Goal: Task Accomplishment & Management: Complete application form

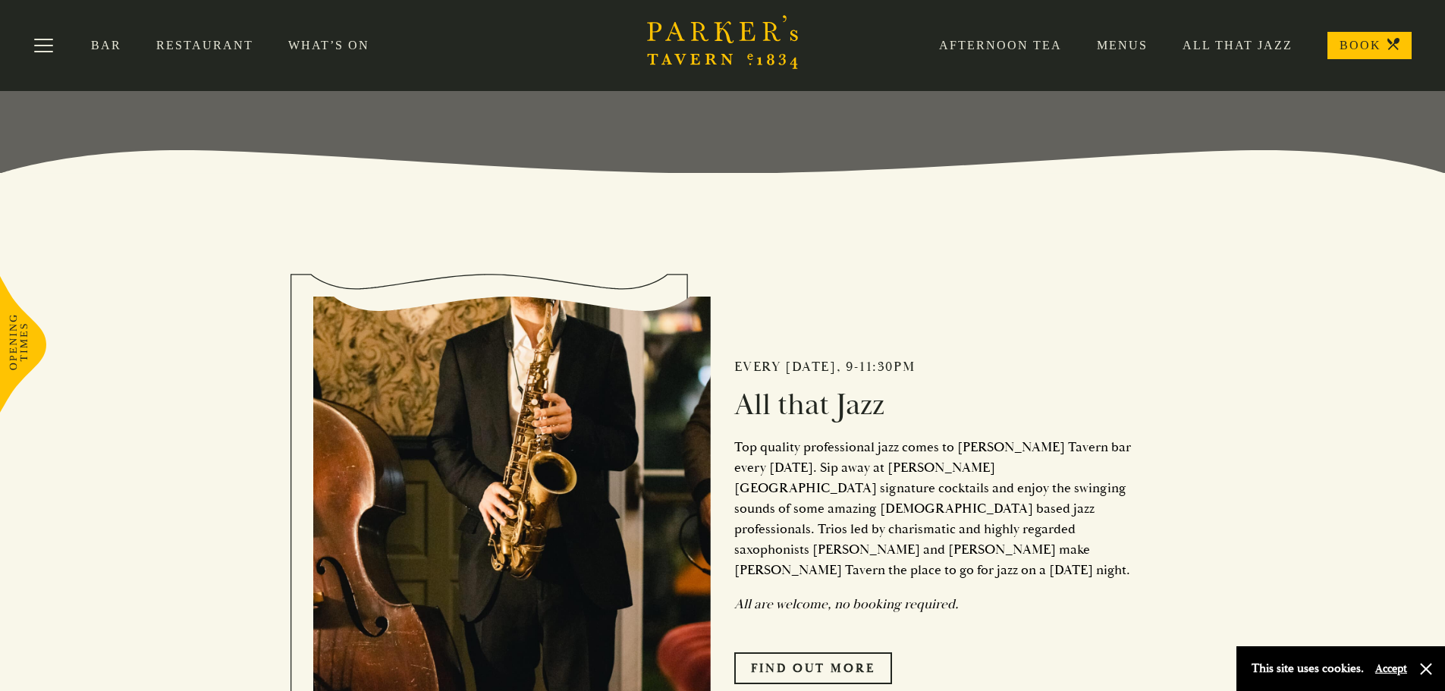
scroll to position [152, 0]
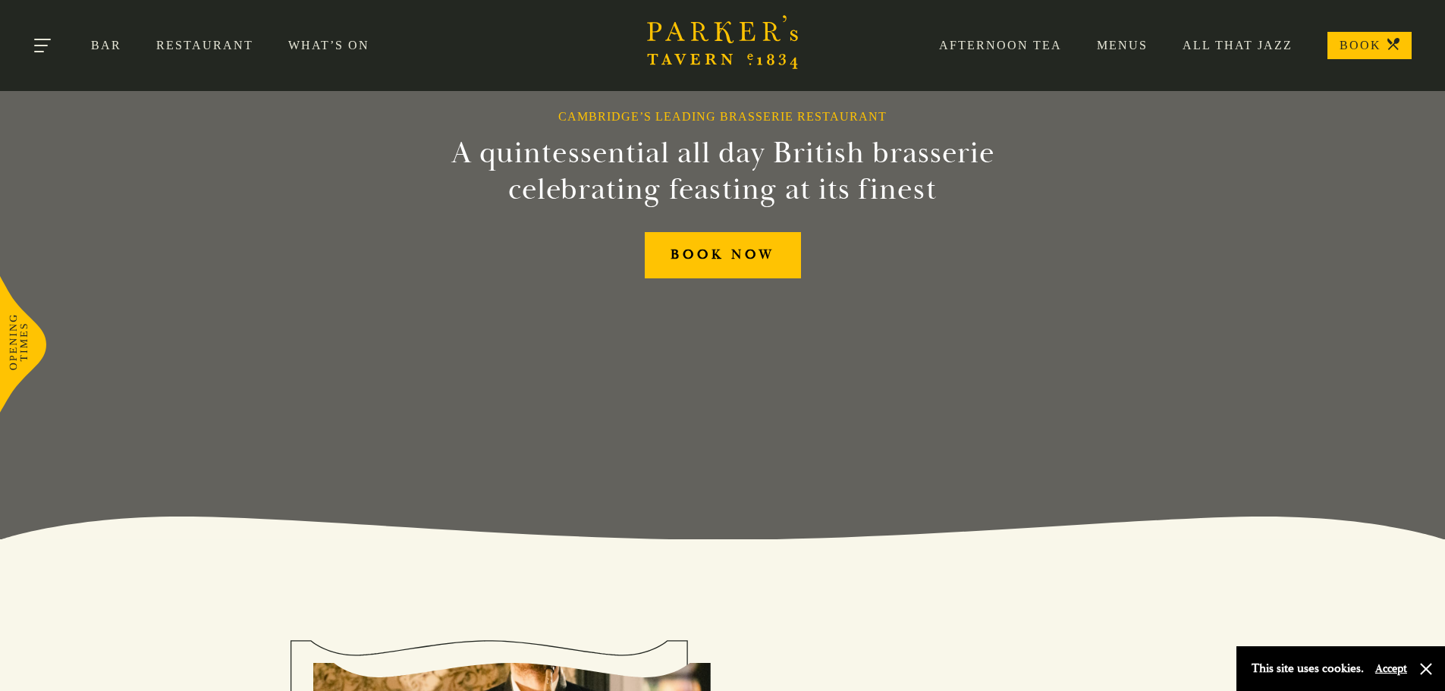
click at [36, 45] on button "Toggle navigation" at bounding box center [43, 48] width 64 height 64
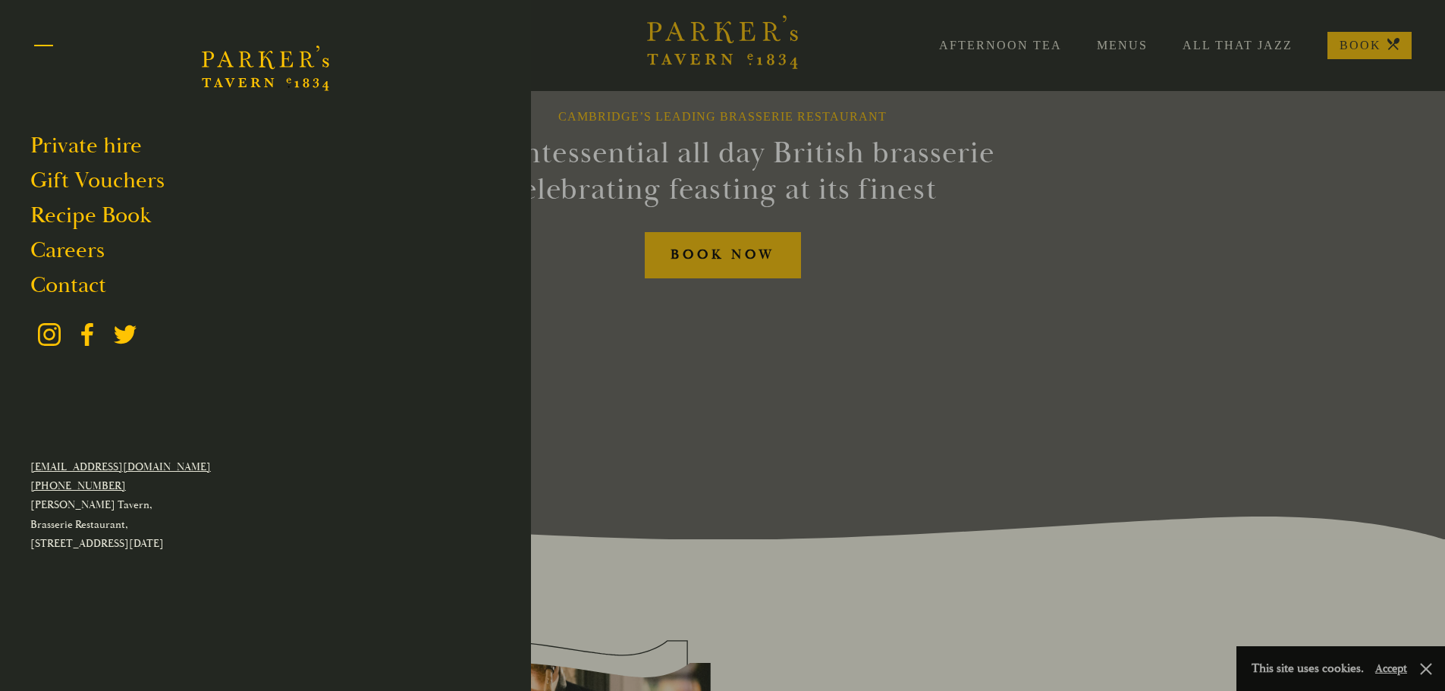
click at [36, 45] on button "Toggle navigation" at bounding box center [43, 48] width 64 height 64
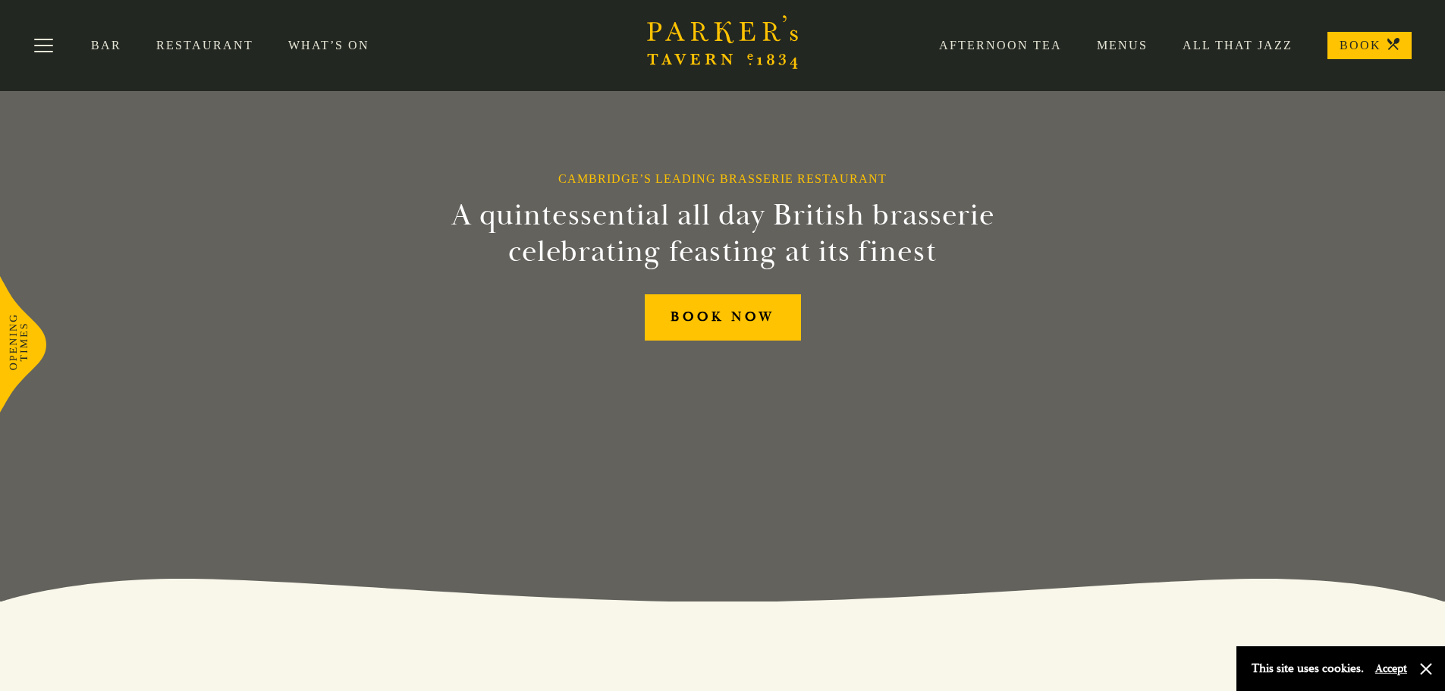
scroll to position [0, 0]
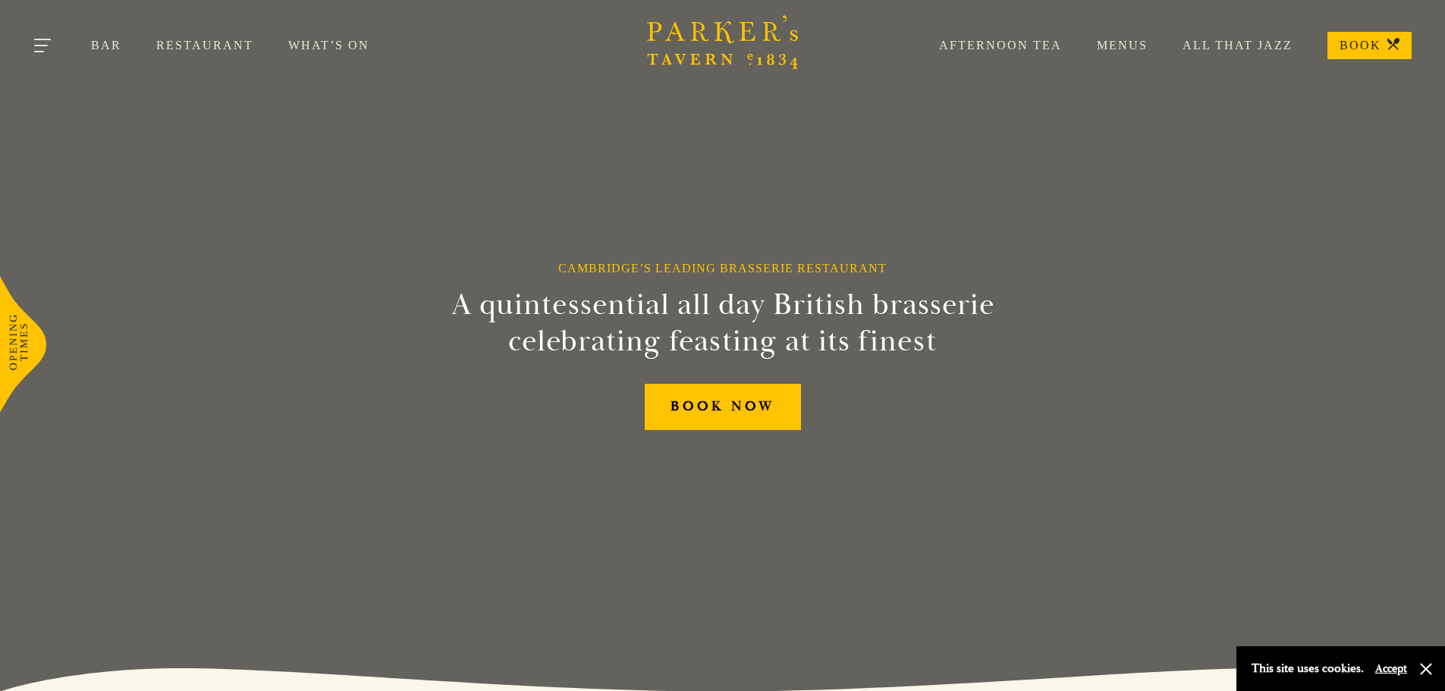
click at [45, 47] on button "Toggle navigation" at bounding box center [43, 48] width 64 height 64
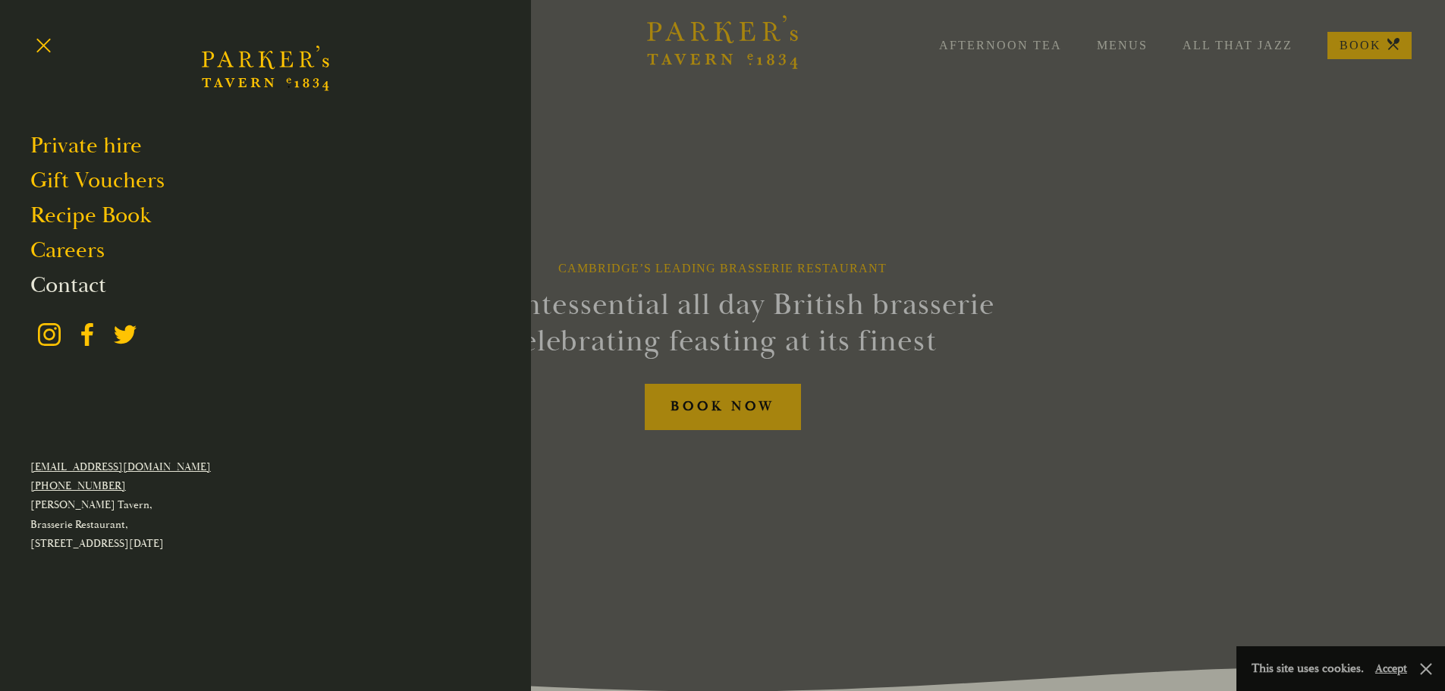
click at [74, 291] on link "Contact" at bounding box center [68, 285] width 76 height 29
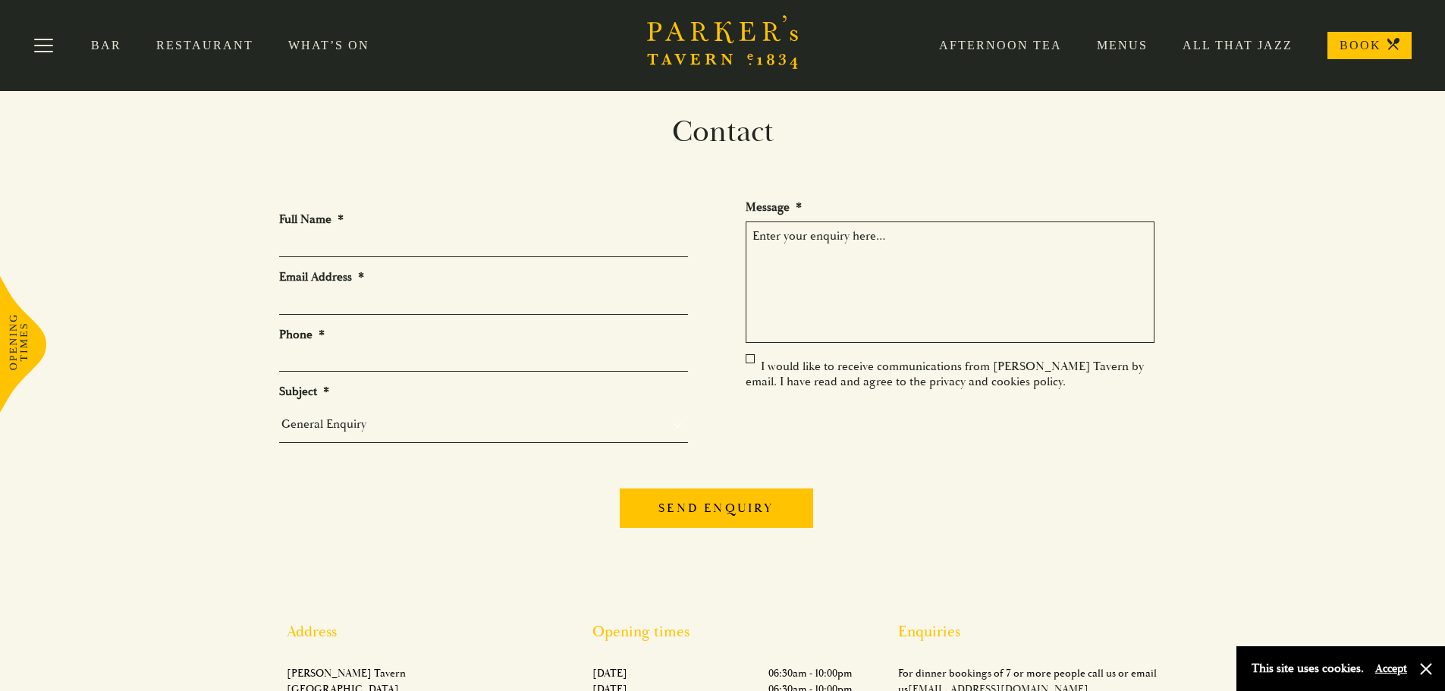
click at [427, 231] on li "Full Name *" at bounding box center [489, 234] width 421 height 45
click at [426, 245] on input "Full Name *" at bounding box center [483, 246] width 409 height 24
type input "Sally Jones"
type input "sallylouisejones@hotmail.co.uk"
type input "07810373889"
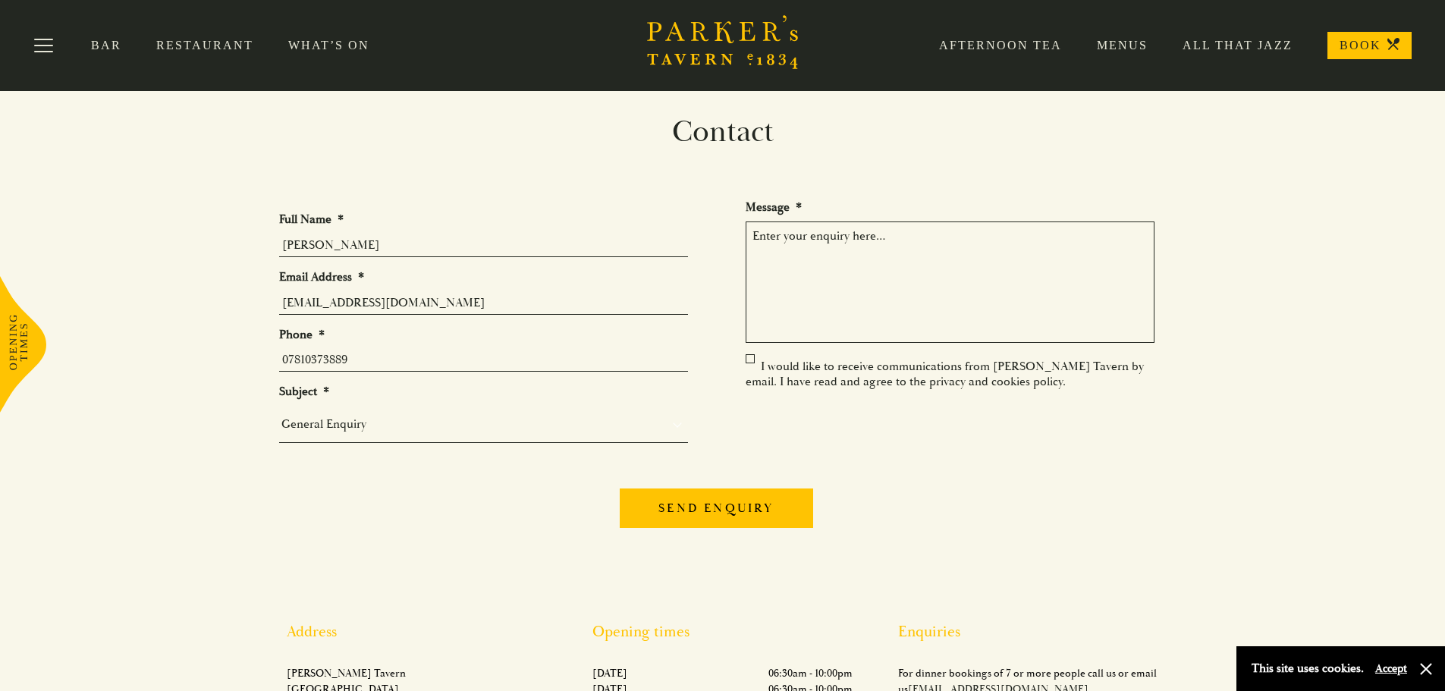
click at [393, 428] on select "General Enquiry Private Bookings Group Bookings Events" at bounding box center [483, 423] width 409 height 21
click at [279, 413] on select "General Enquiry Private Bookings Group Bookings Events" at bounding box center [483, 423] width 409 height 21
click at [379, 434] on select "General Enquiry Private Bookings Group Bookings Events" at bounding box center [483, 423] width 409 height 21
select select "Group Bookings"
click at [279, 413] on select "General Enquiry Private Bookings Group Bookings Events" at bounding box center [483, 423] width 409 height 21
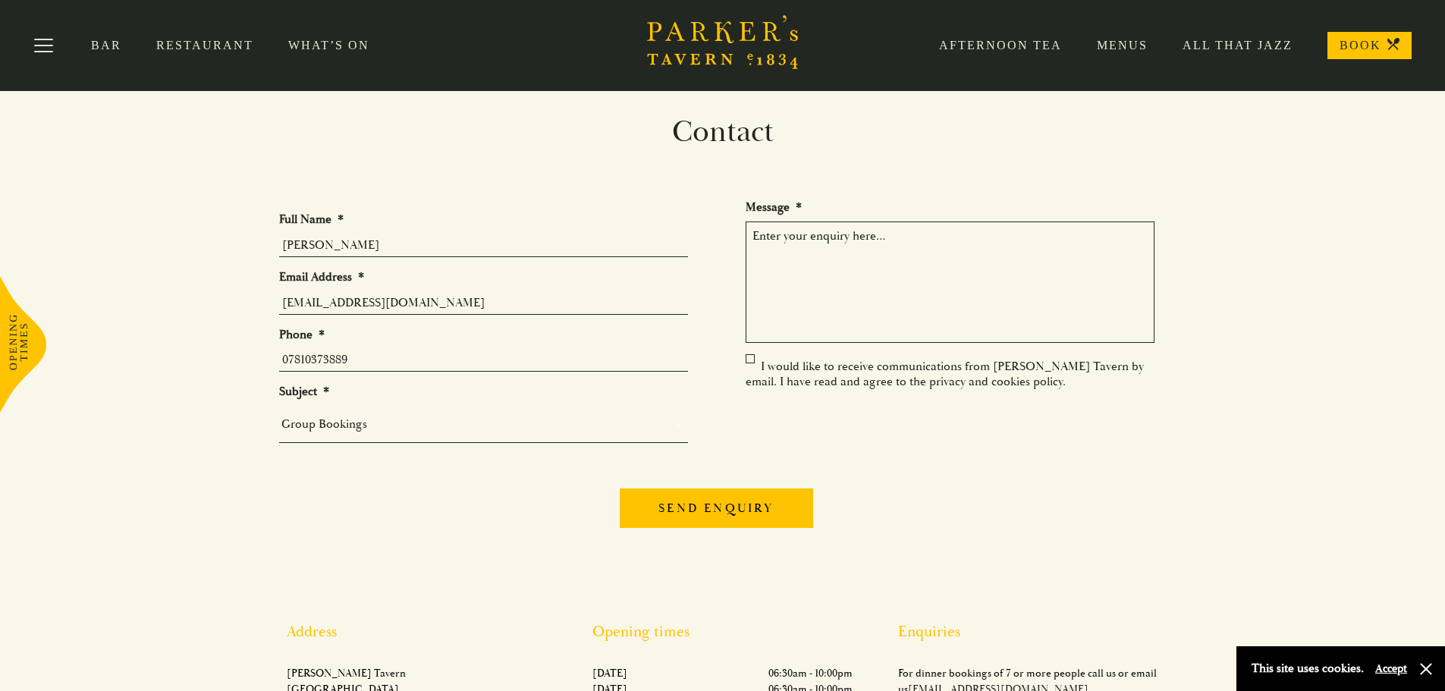
click at [798, 258] on textarea "Message *" at bounding box center [949, 281] width 409 height 121
drag, startPoint x: 1153, startPoint y: 237, endPoint x: 1135, endPoint y: 237, distance: 17.5
click at [1153, 237] on textarea "Hello - we are looking for a venue for our work Christmas party on Friday" at bounding box center [949, 281] width 409 height 121
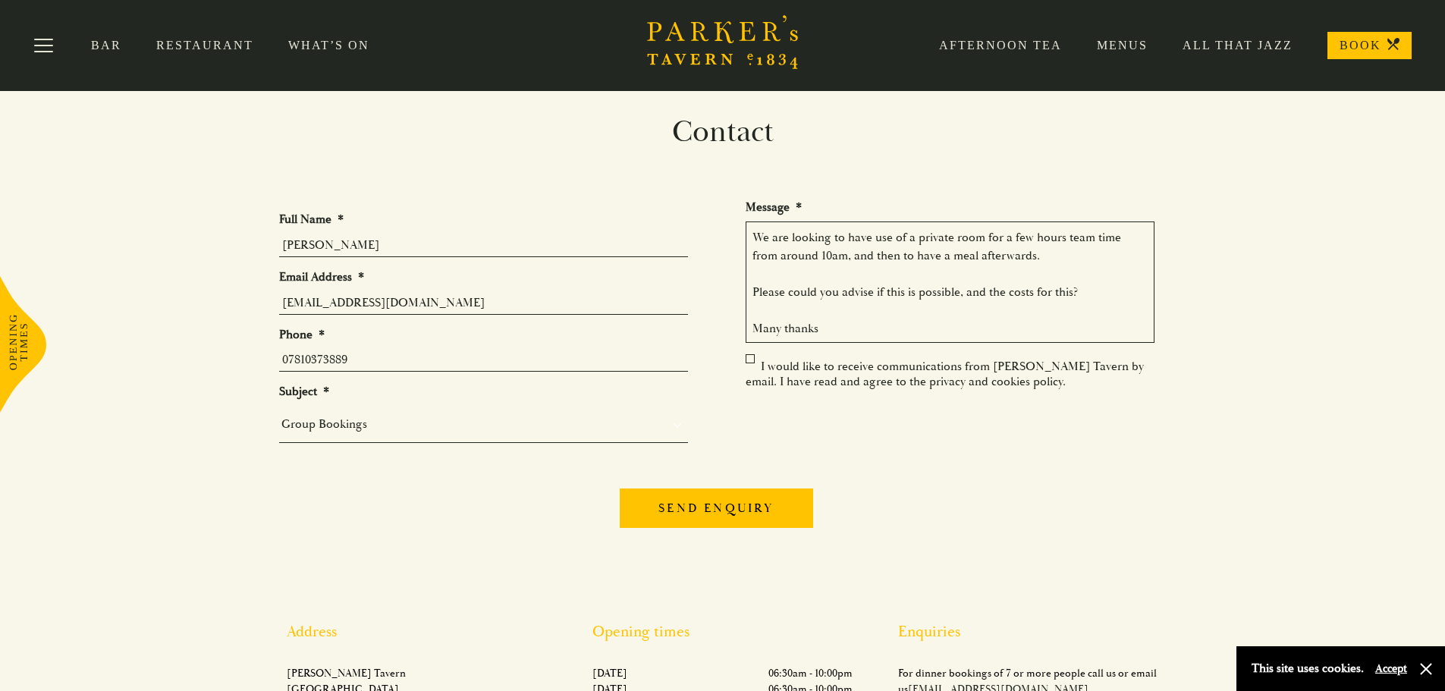
scroll to position [83, 0]
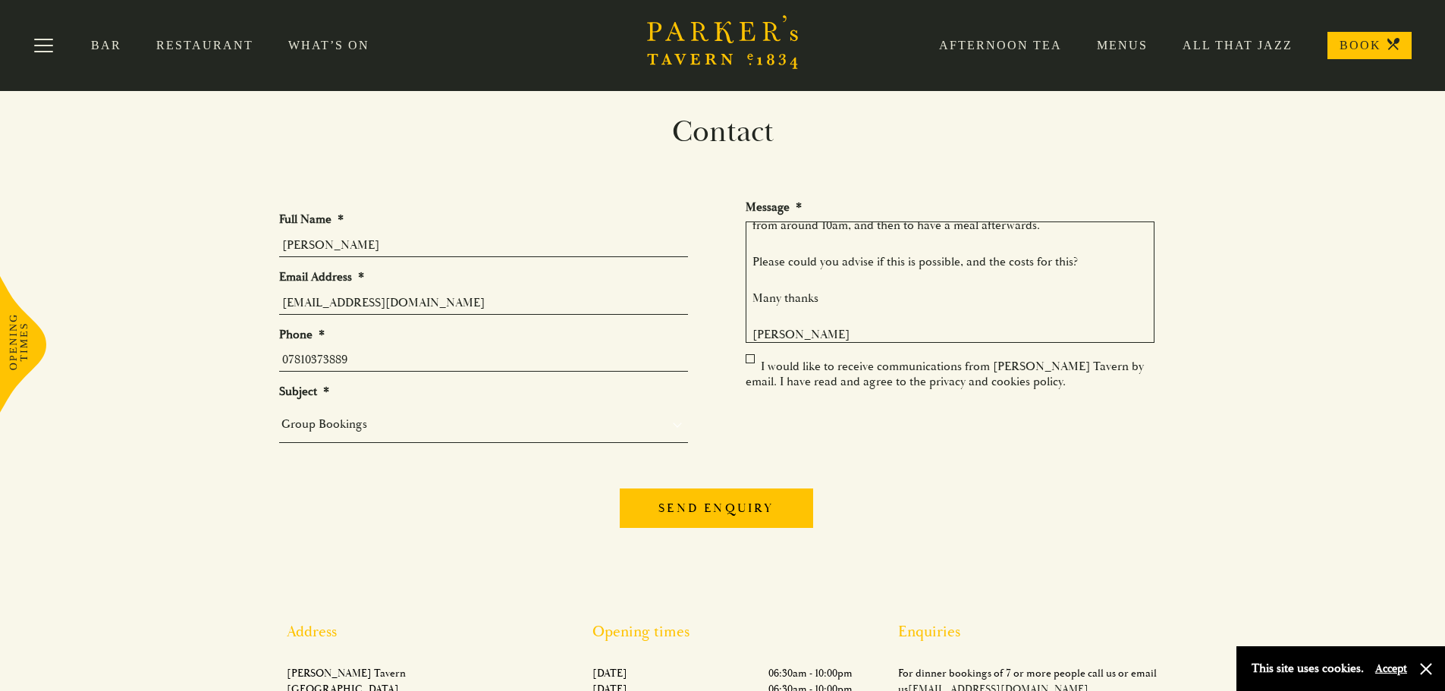
type textarea "Hello - we are looking for a venue for our work Christmas party on Friday 5th D…"
click at [705, 518] on input "Send enquiry" at bounding box center [716, 507] width 193 height 39
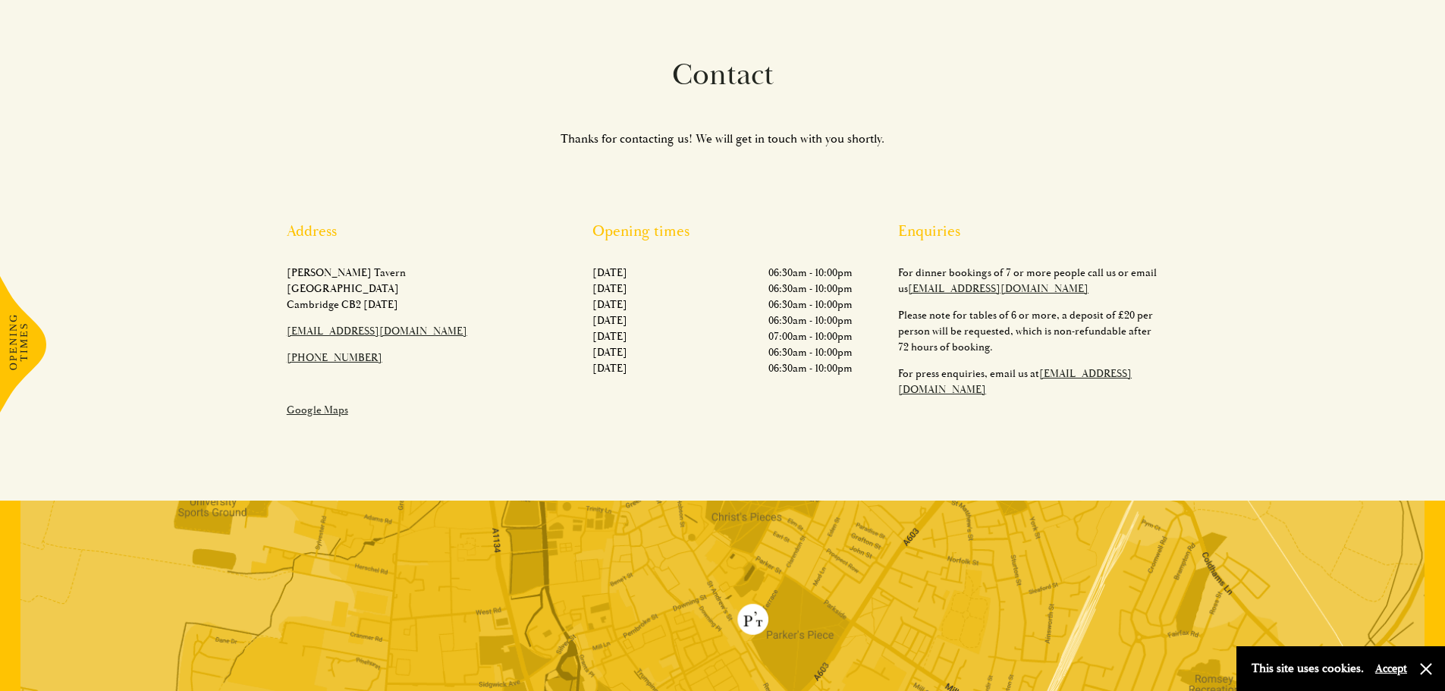
scroll to position [0, 0]
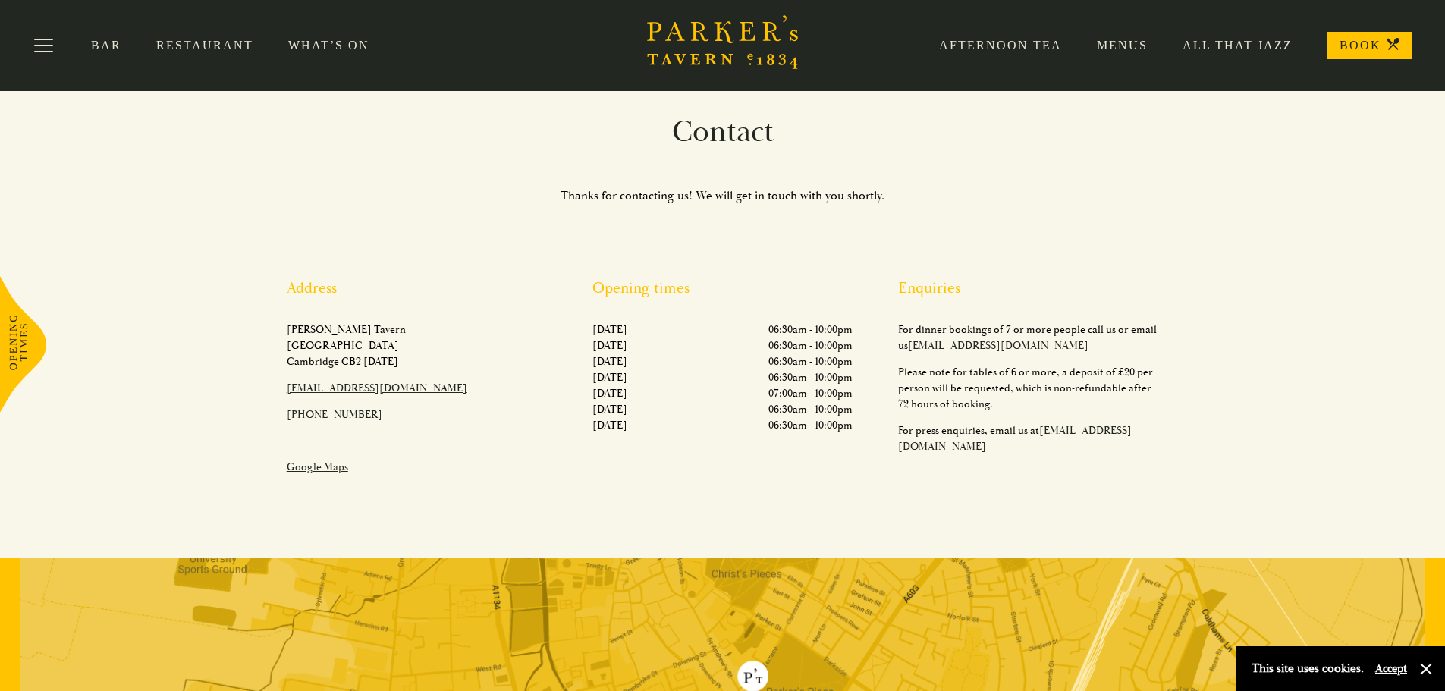
click at [1120, 48] on link "Menus" at bounding box center [1105, 45] width 86 height 15
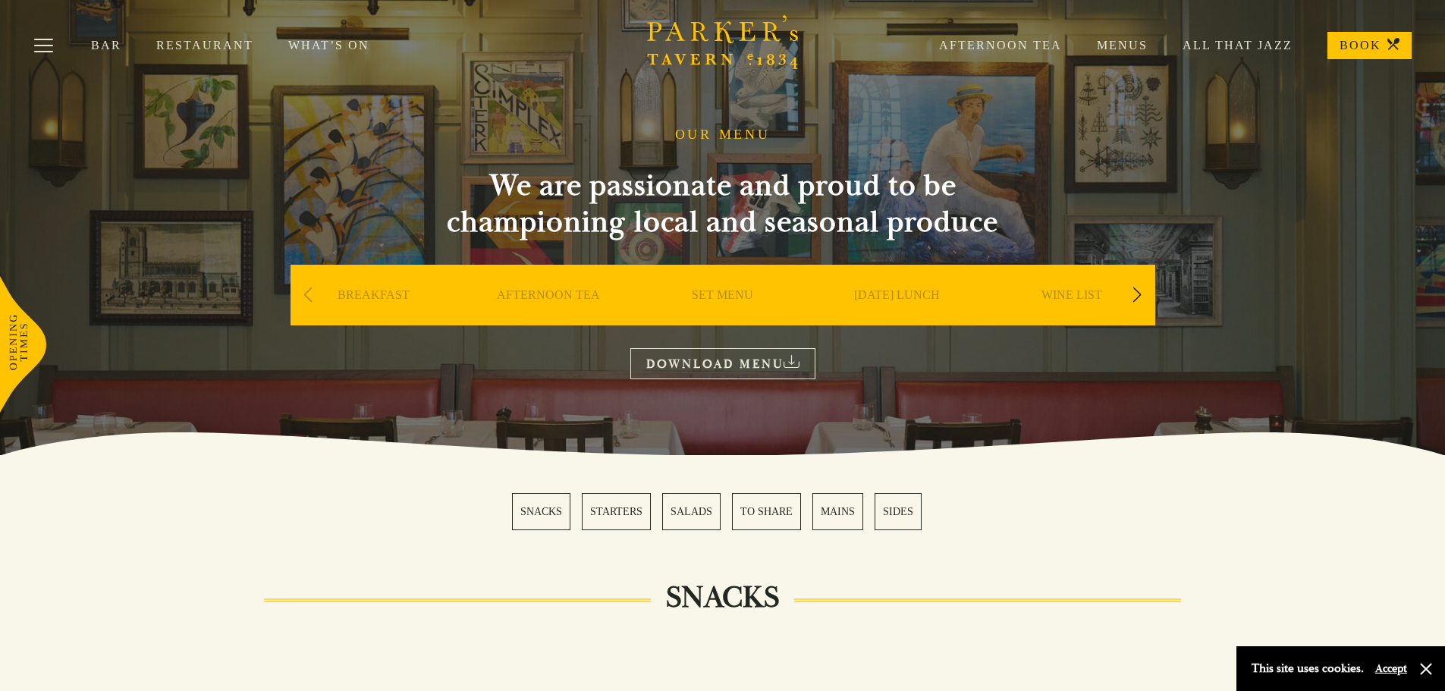
click at [1140, 295] on div "Next slide" at bounding box center [1137, 294] width 20 height 33
click at [1140, 294] on div "Next slide" at bounding box center [1137, 294] width 20 height 33
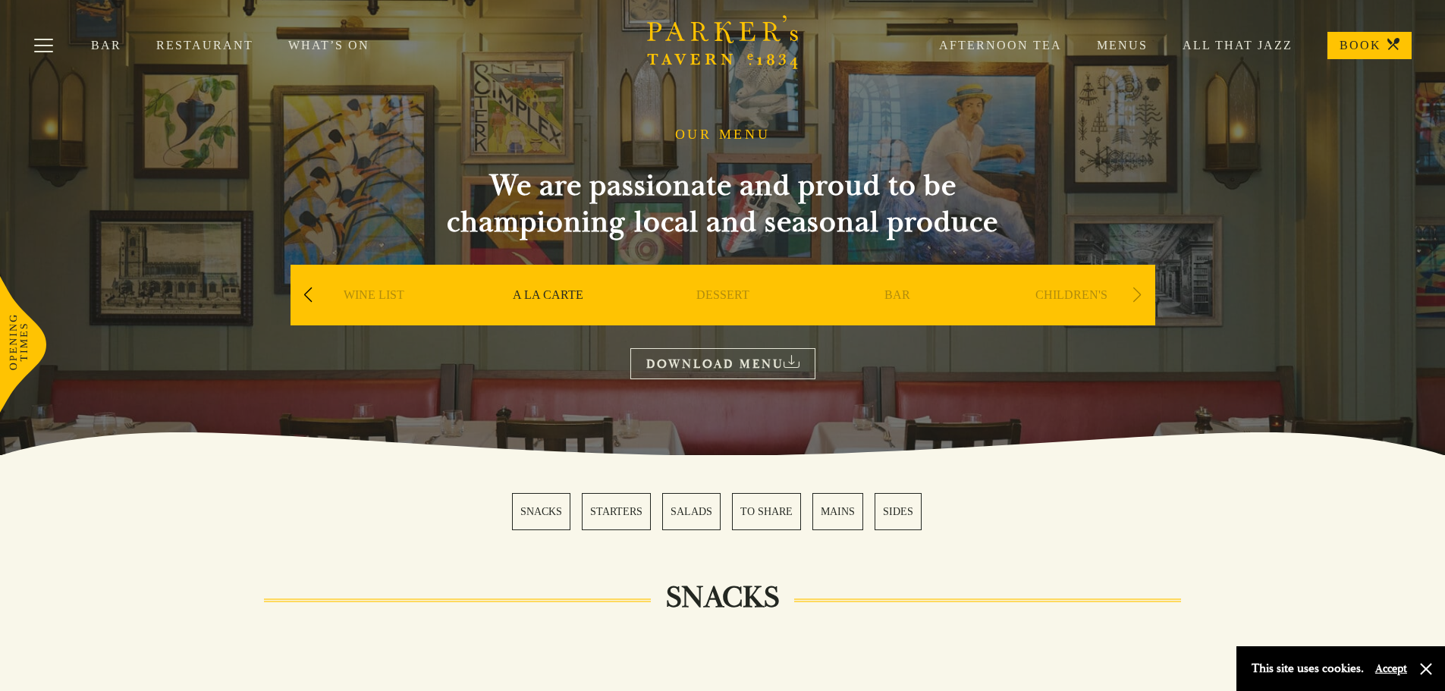
click at [1140, 294] on div "Next slide" at bounding box center [1137, 294] width 20 height 33
click at [40, 42] on button "Toggle navigation" at bounding box center [43, 48] width 64 height 64
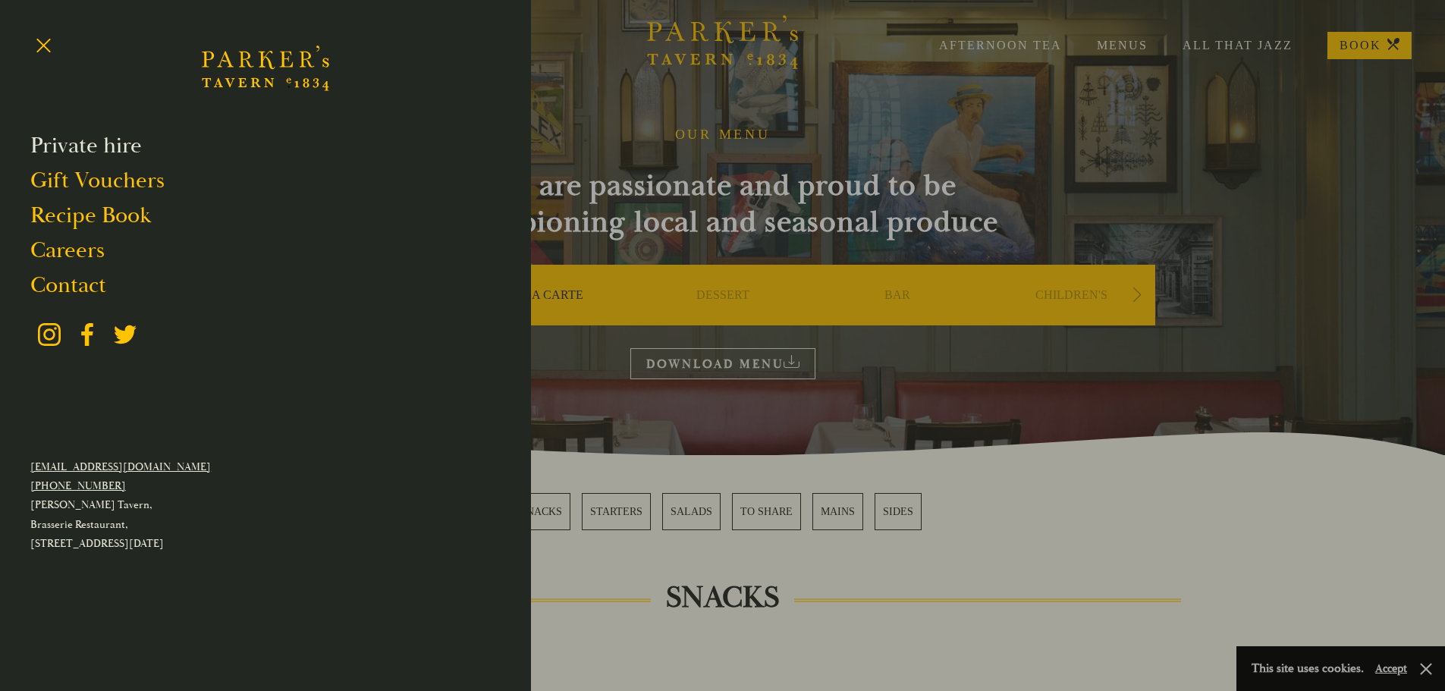
click at [130, 144] on link "Private hire" at bounding box center [85, 145] width 111 height 29
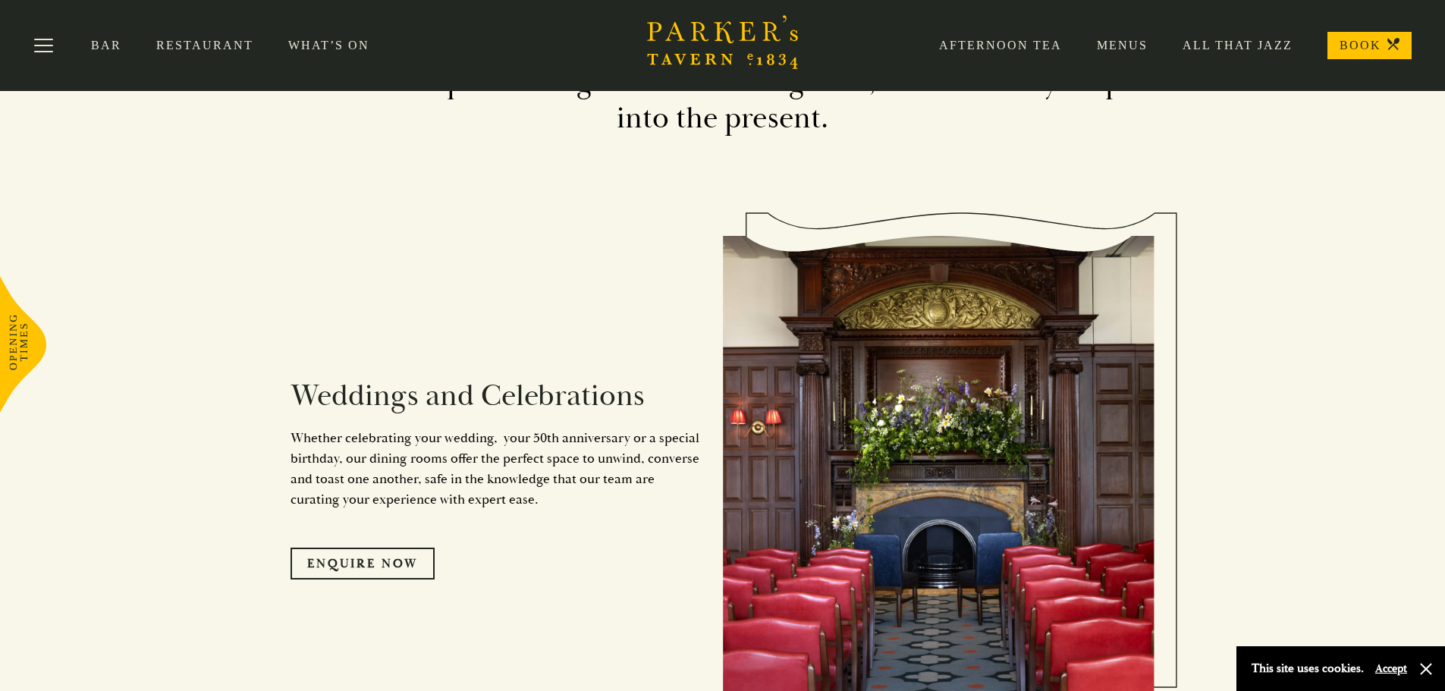
scroll to position [1521, 0]
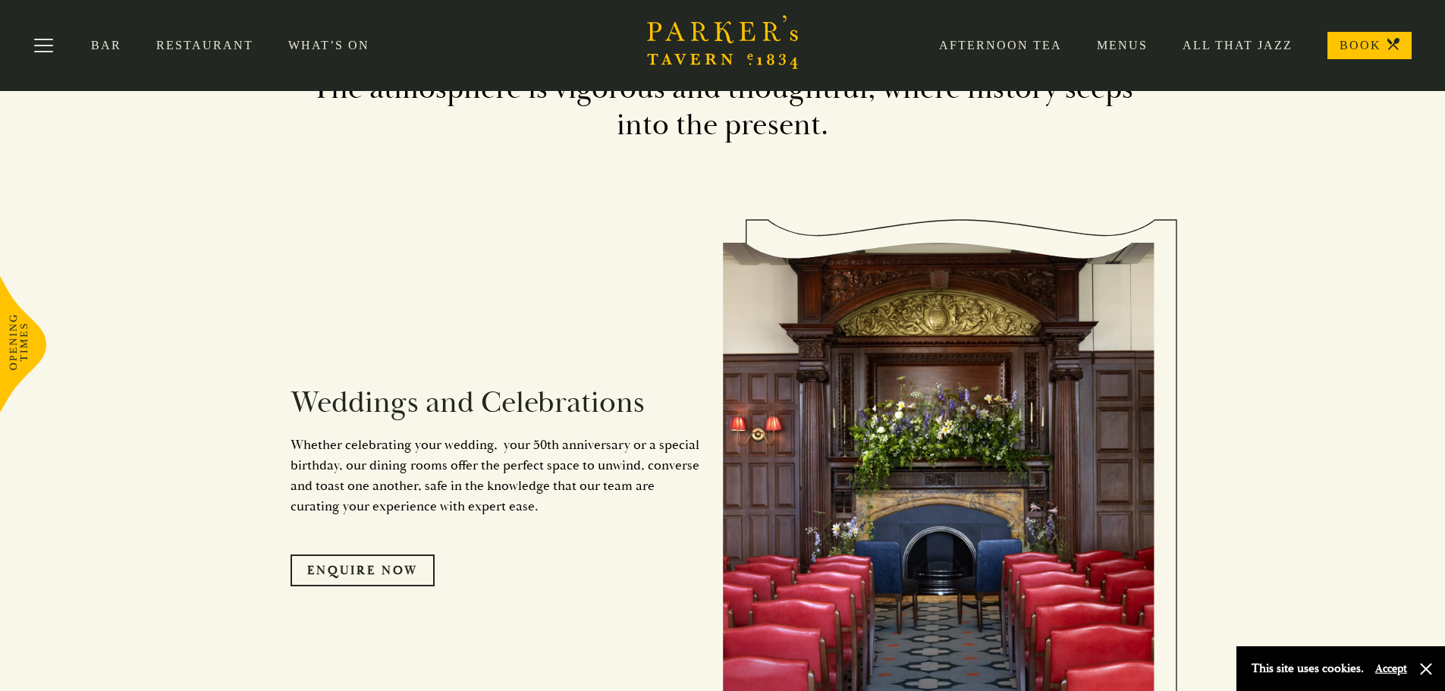
click at [303, 43] on link "What’s On" at bounding box center [346, 45] width 116 height 15
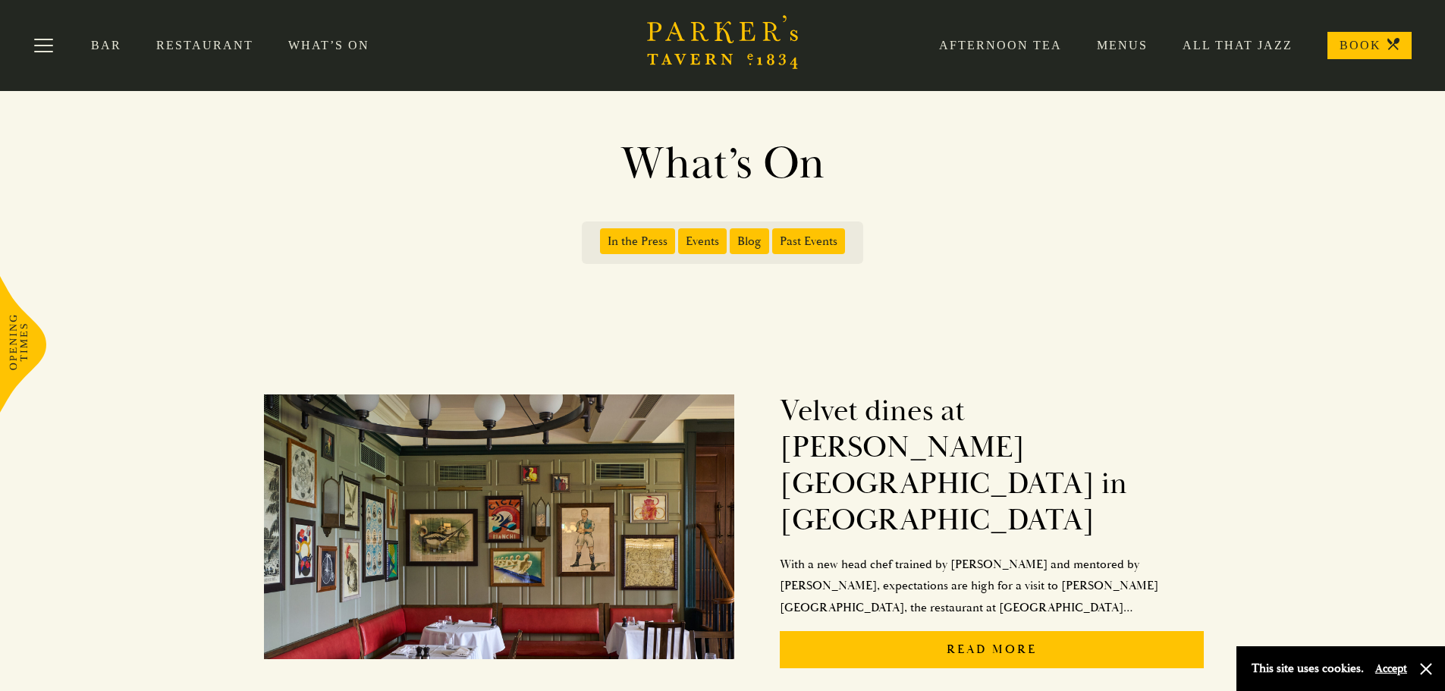
click at [325, 45] on link "What’s On" at bounding box center [346, 45] width 116 height 15
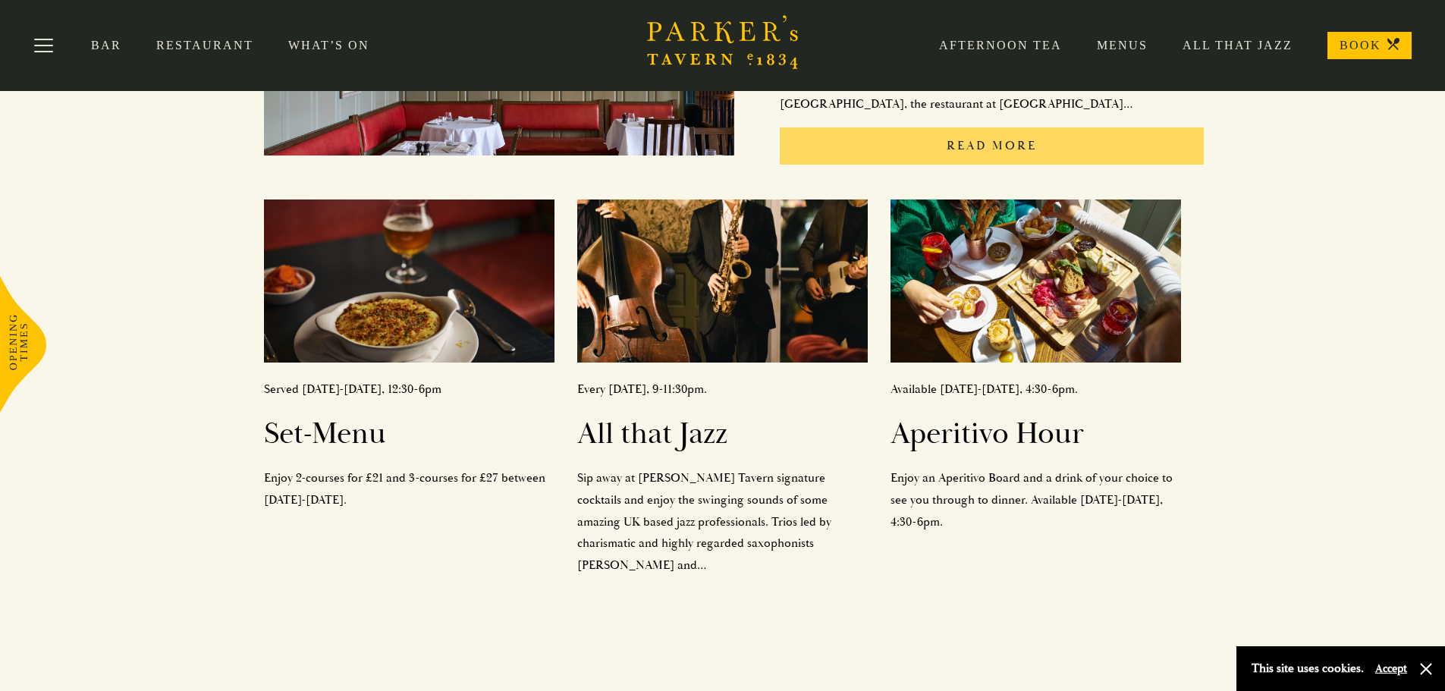
scroll to position [218, 0]
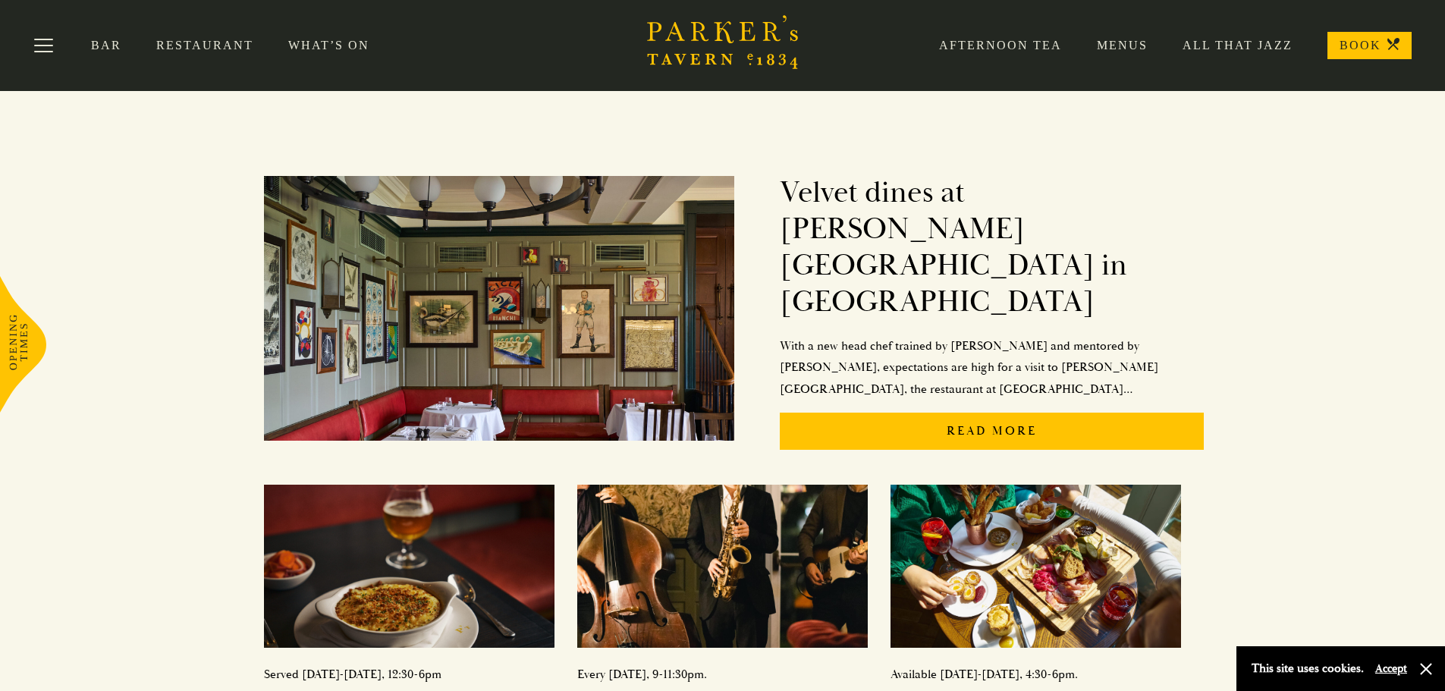
click at [717, 47] on icon "Brasserie Restaurant Cambridge | Parker's Tavern Cambridge Parker's Tavern is a…" at bounding box center [723, 42] width 152 height 54
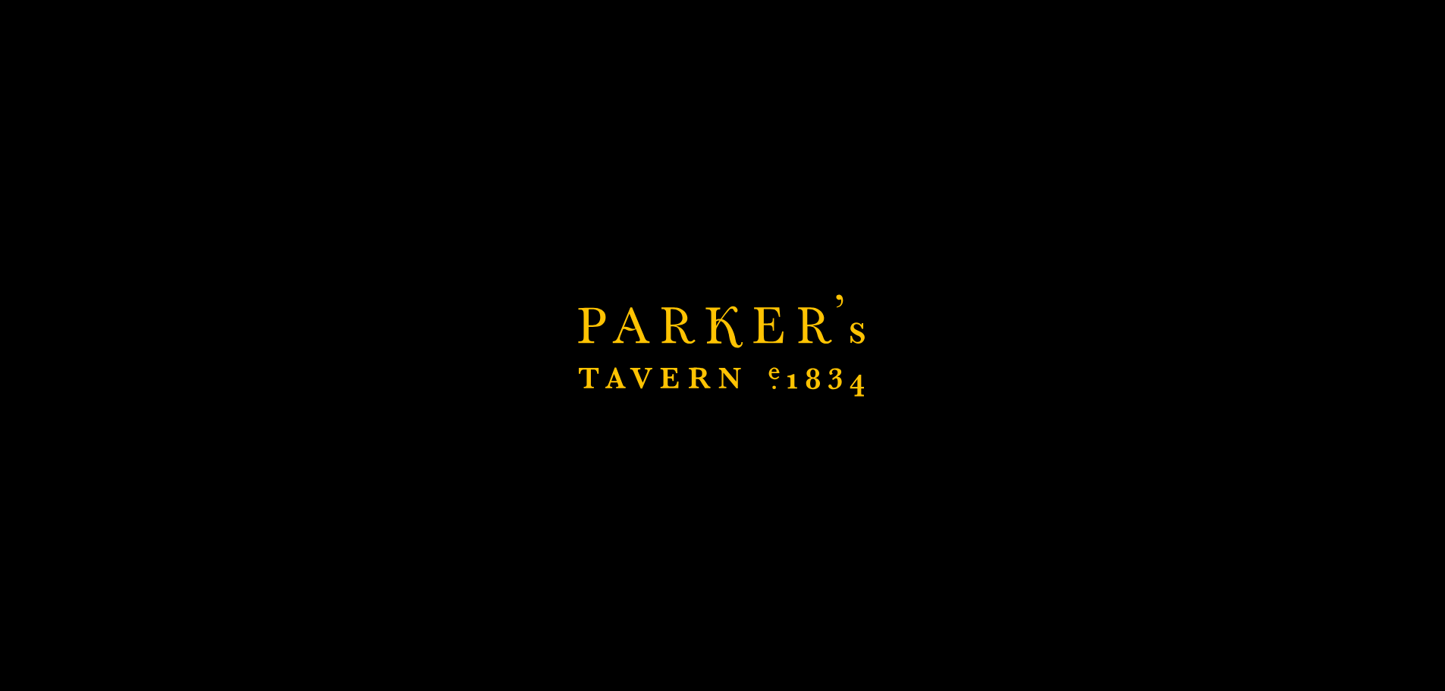
scroll to position [598, 0]
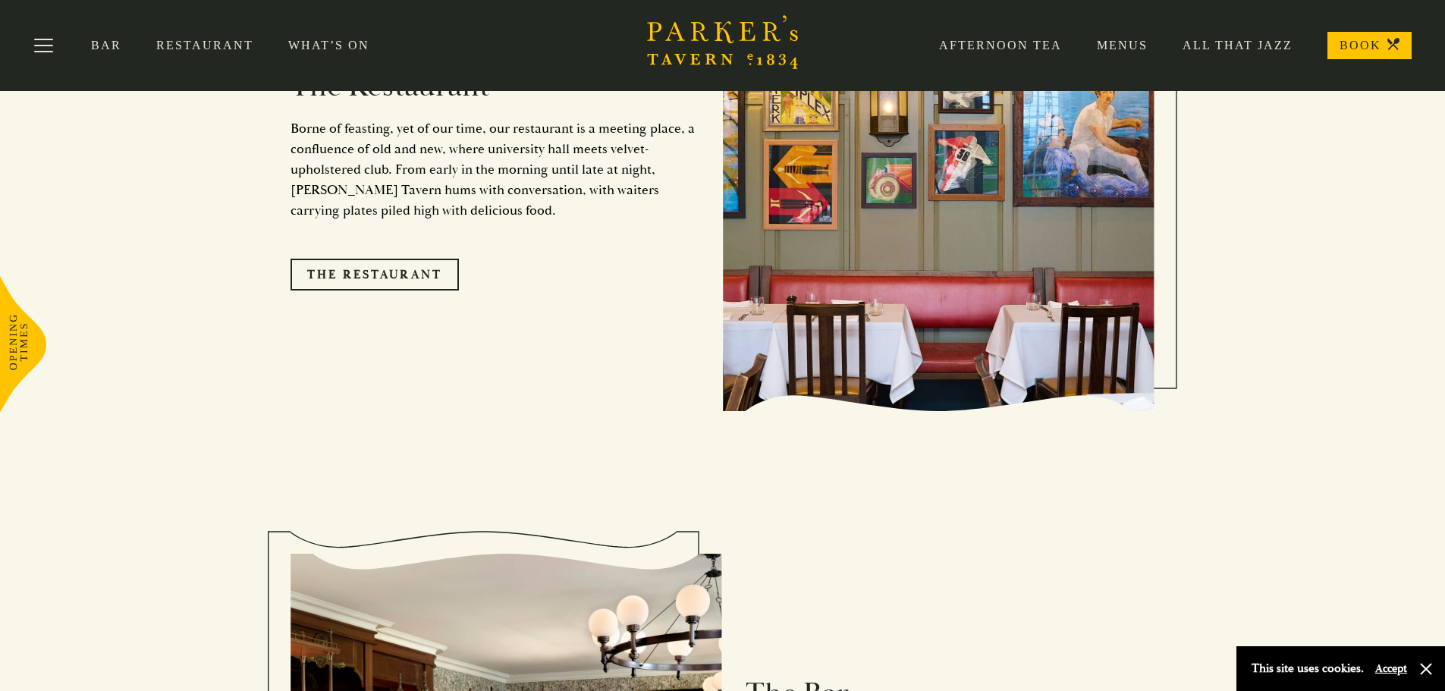
scroll to position [1355, 0]
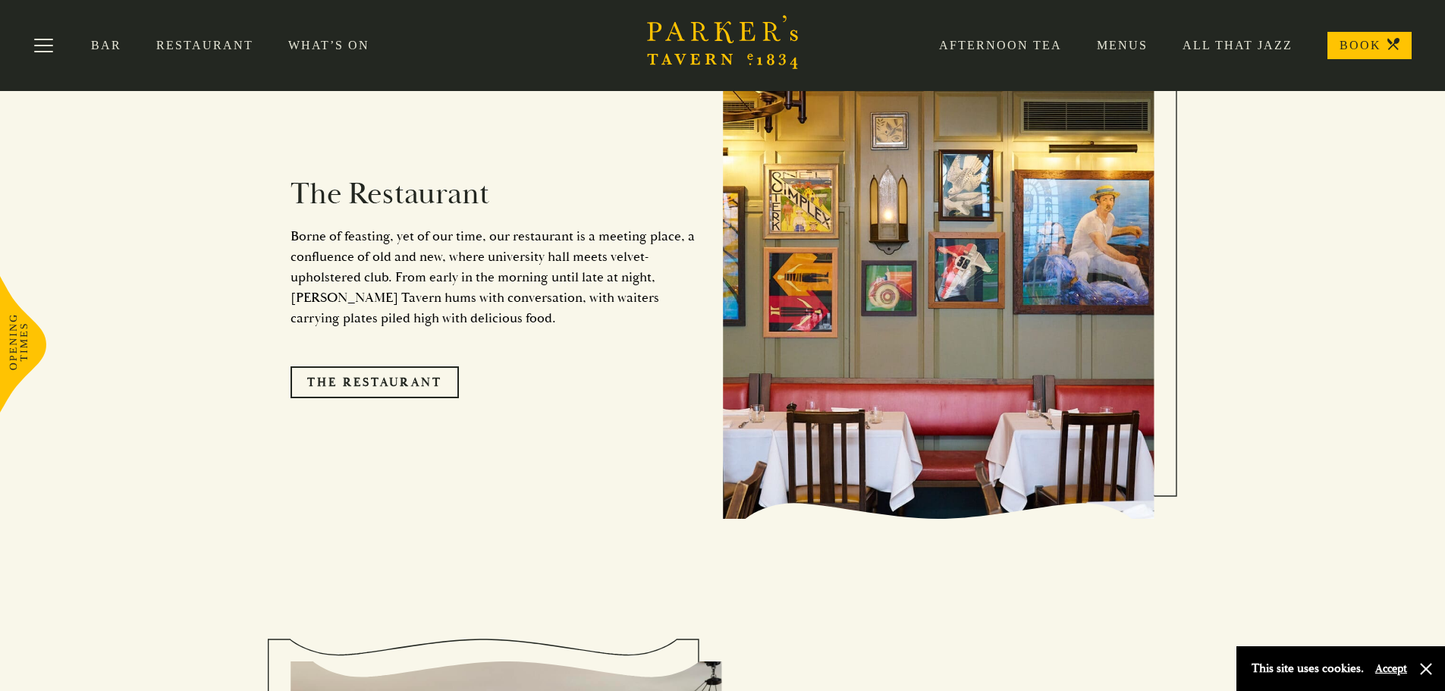
click at [1125, 47] on link "Menus" at bounding box center [1105, 45] width 86 height 15
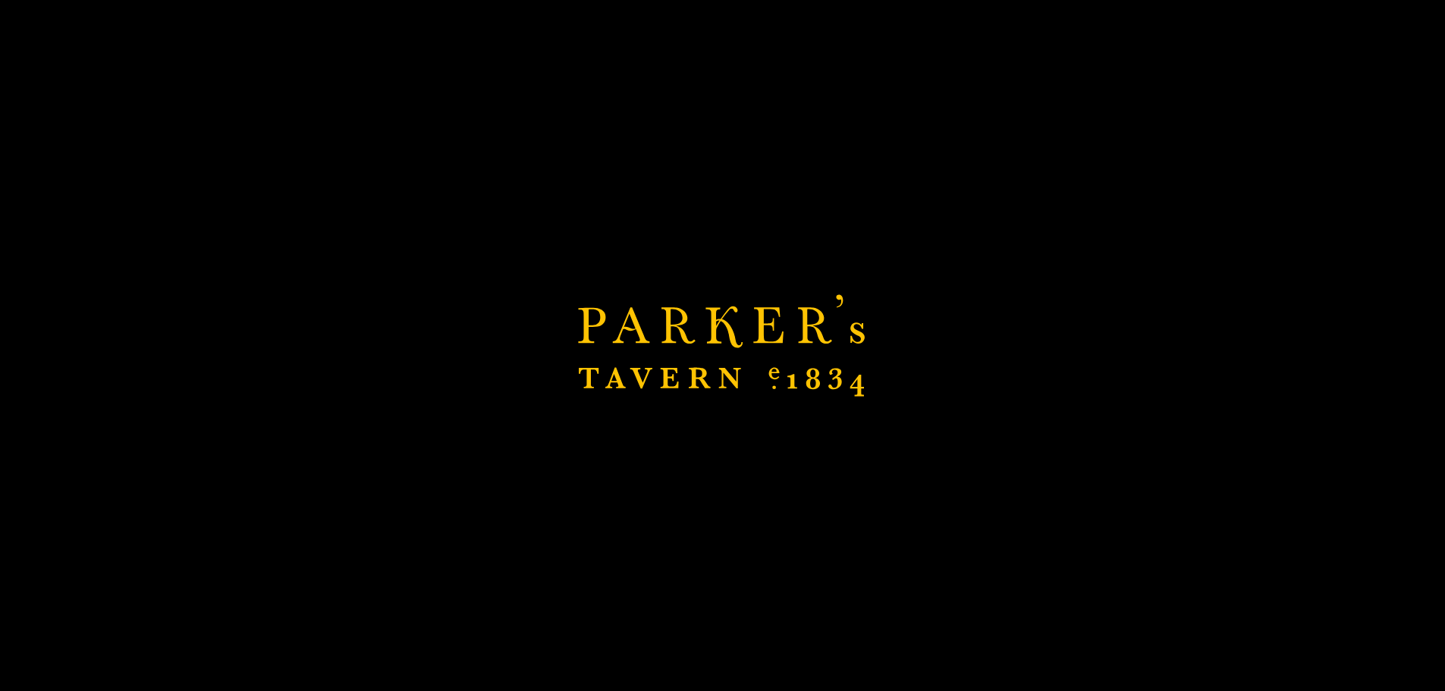
scroll to position [2720, 0]
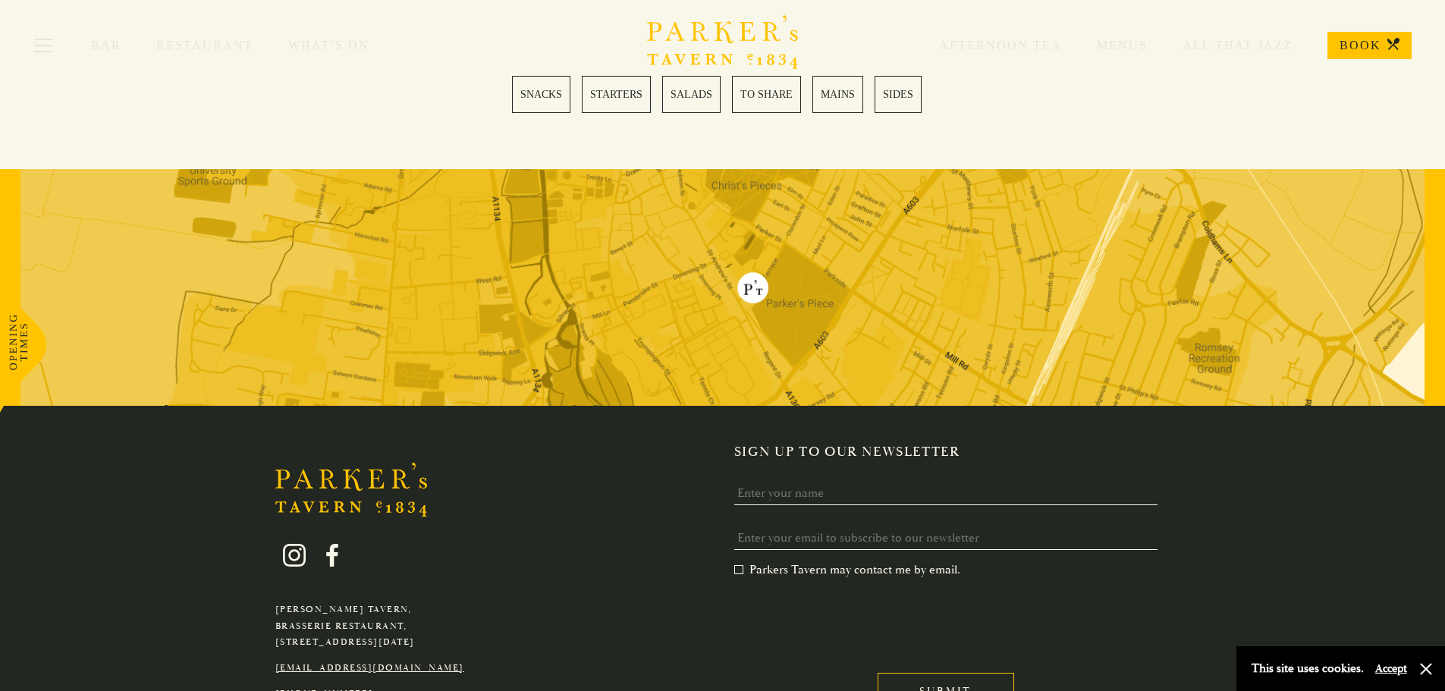
scroll to position [4412, 0]
